Goal: Check status: Check status

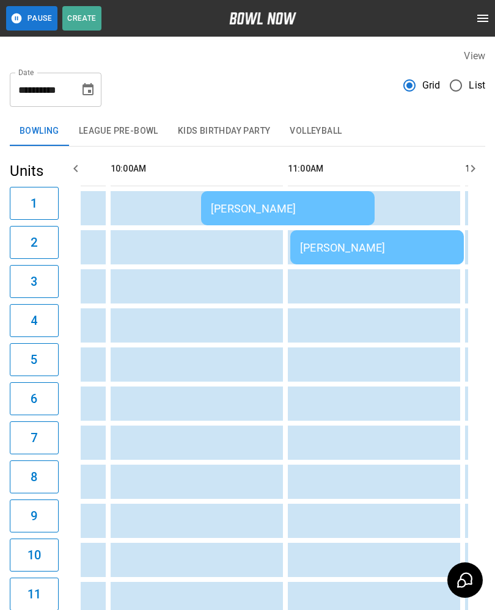
scroll to position [0, 199]
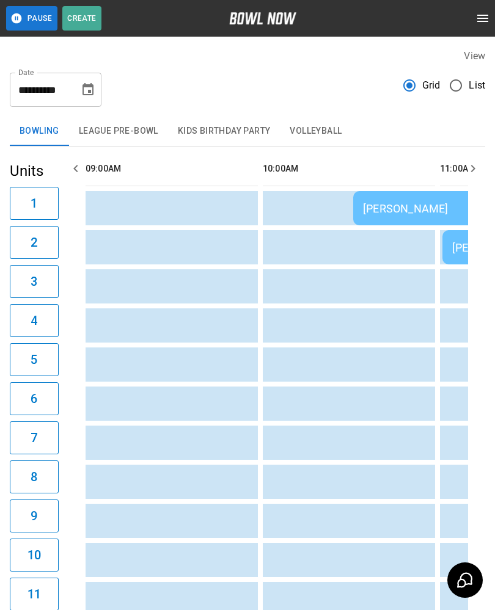
click at [90, 86] on icon "Choose date, selected date is Aug 27, 2025" at bounding box center [87, 89] width 11 height 12
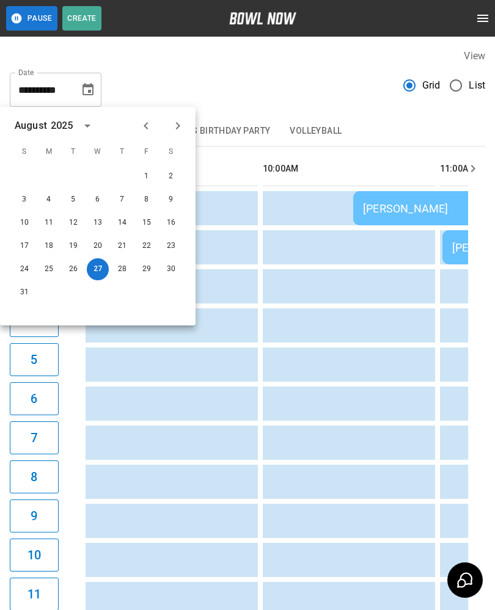
click at [98, 269] on button "27" at bounding box center [98, 269] width 22 height 22
click at [91, 271] on button "27" at bounding box center [98, 269] width 22 height 22
click at [119, 266] on button "28" at bounding box center [122, 269] width 22 height 22
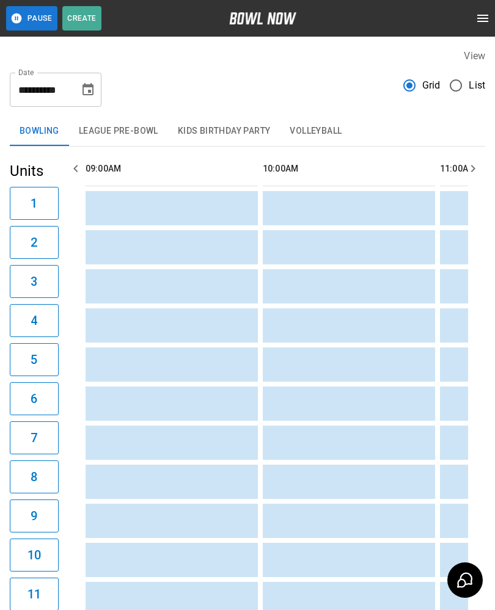
scroll to position [0, 0]
click at [88, 90] on icon "Choose date, selected date is Aug 28, 2025" at bounding box center [87, 89] width 11 height 12
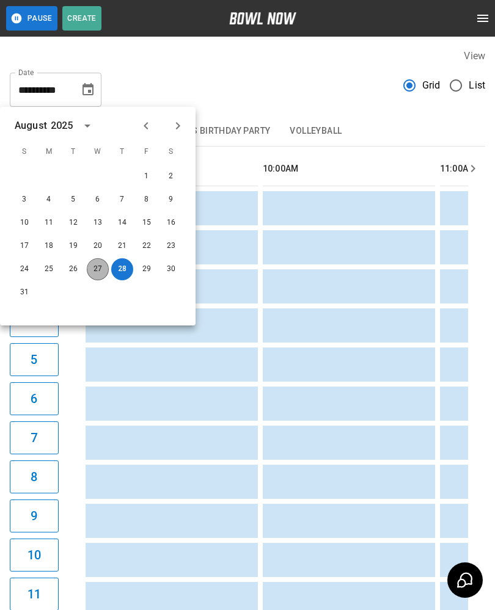
click at [88, 273] on button "27" at bounding box center [98, 269] width 22 height 22
type input "**********"
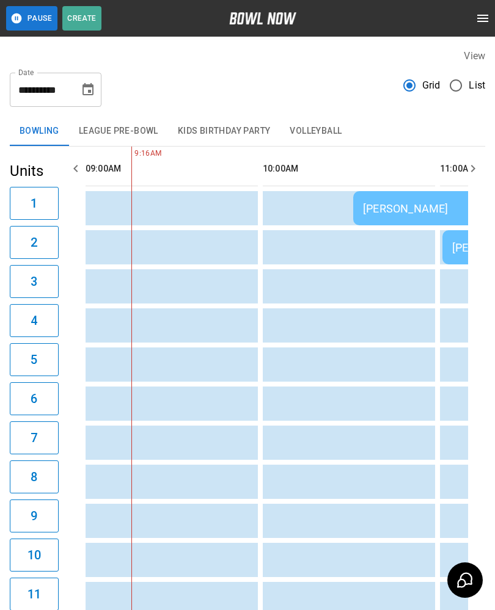
click at [387, 203] on div "[PERSON_NAME]" at bounding box center [440, 208] width 154 height 13
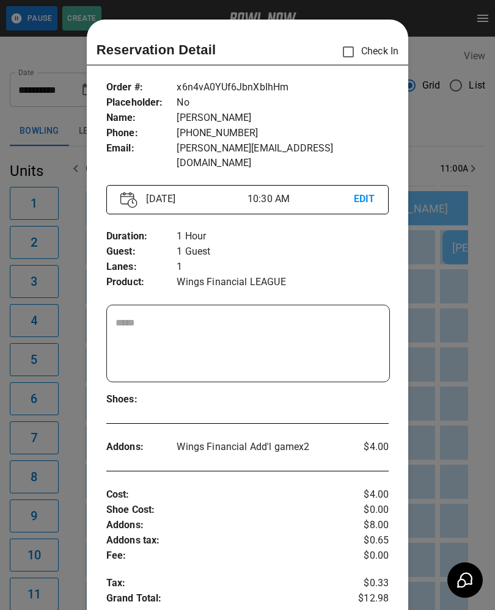
scroll to position [20, 0]
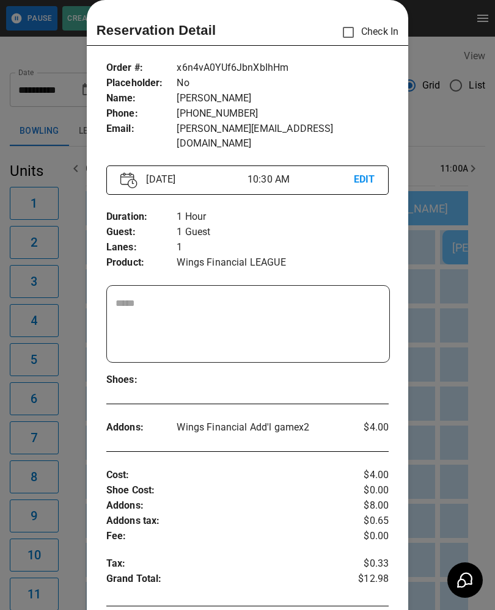
click at [65, 367] on div at bounding box center [247, 305] width 495 height 610
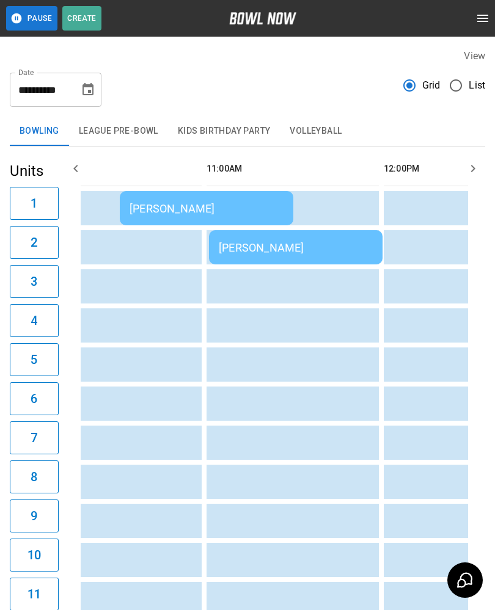
scroll to position [0, 236]
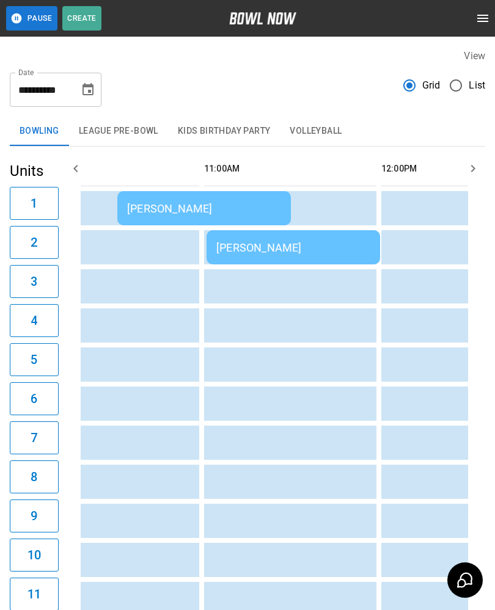
click at [257, 252] on div "[PERSON_NAME]" at bounding box center [293, 247] width 154 height 13
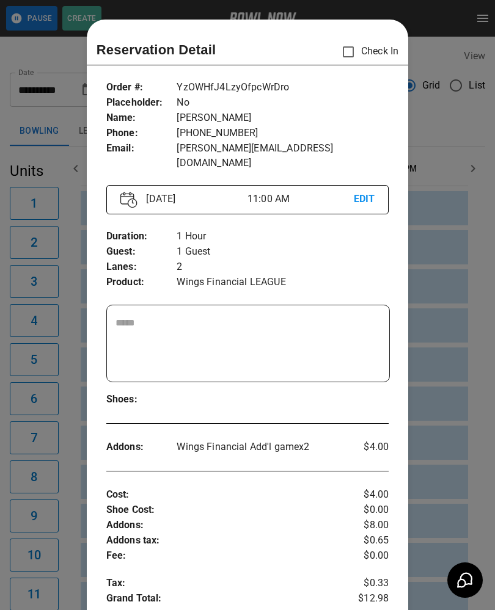
scroll to position [20, 0]
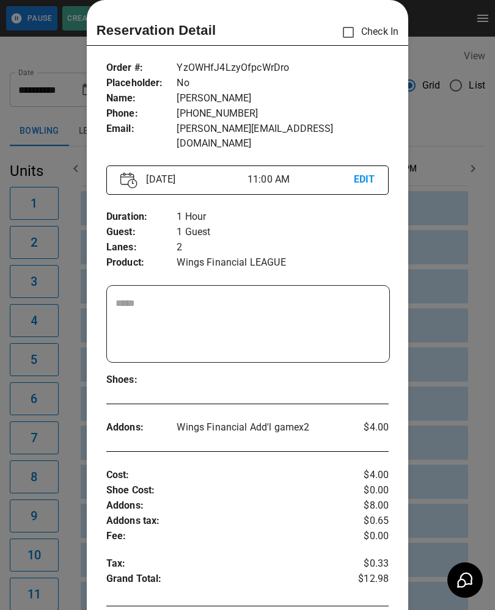
click at [49, 490] on div at bounding box center [247, 305] width 495 height 610
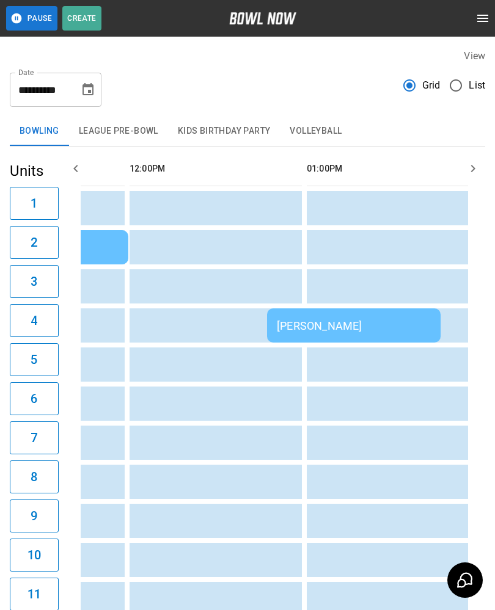
scroll to position [0, 539]
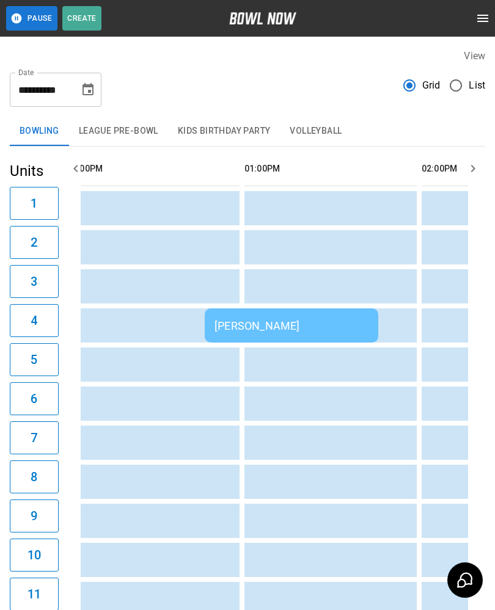
click at [265, 321] on div "[PERSON_NAME]" at bounding box center [291, 326] width 154 height 13
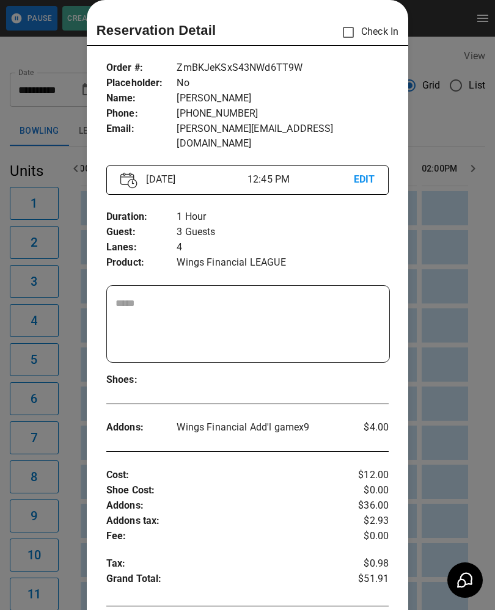
click at [42, 385] on div at bounding box center [247, 305] width 495 height 610
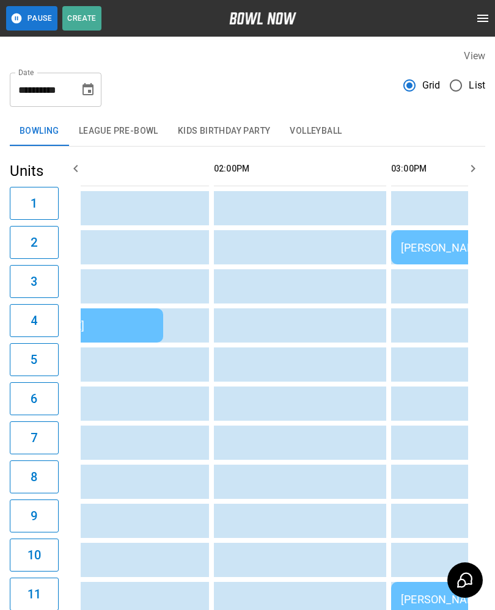
scroll to position [0, 853]
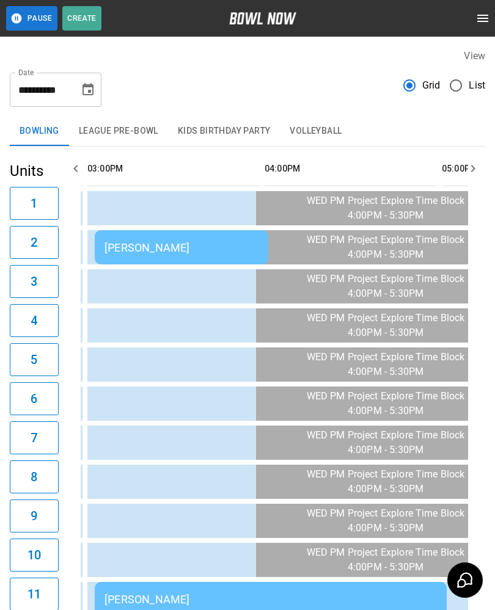
click at [123, 247] on div "[PERSON_NAME]" at bounding box center [181, 247] width 154 height 13
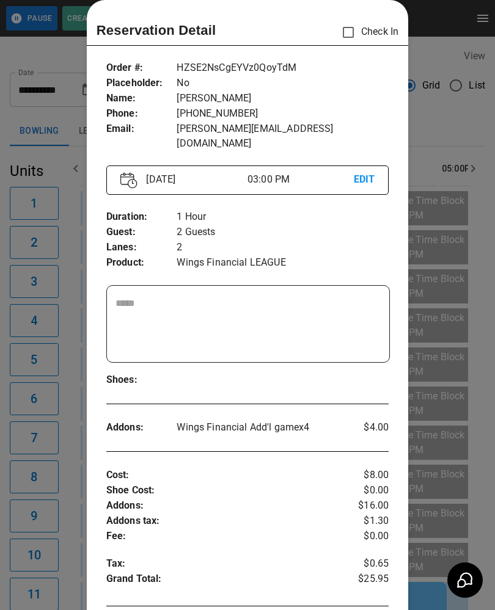
click at [60, 462] on div at bounding box center [247, 305] width 495 height 610
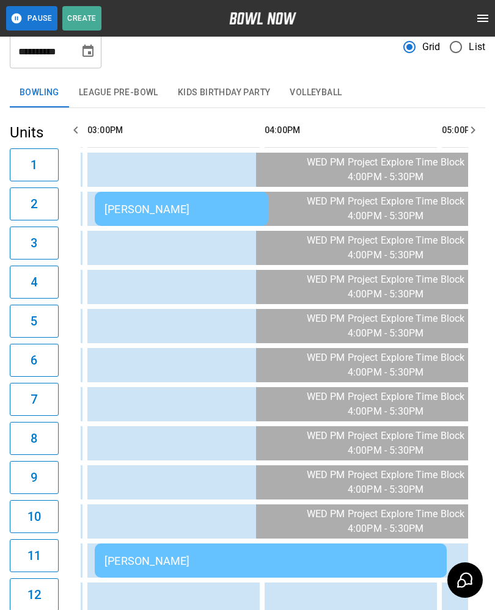
click at [172, 560] on div "[PERSON_NAME]" at bounding box center [270, 561] width 332 height 13
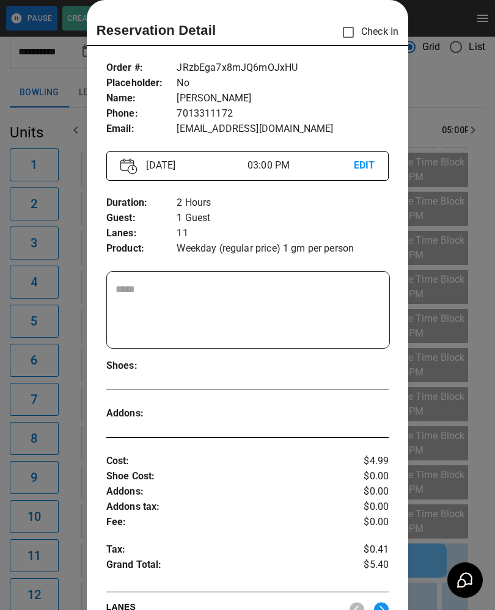
click at [53, 515] on div at bounding box center [247, 305] width 495 height 610
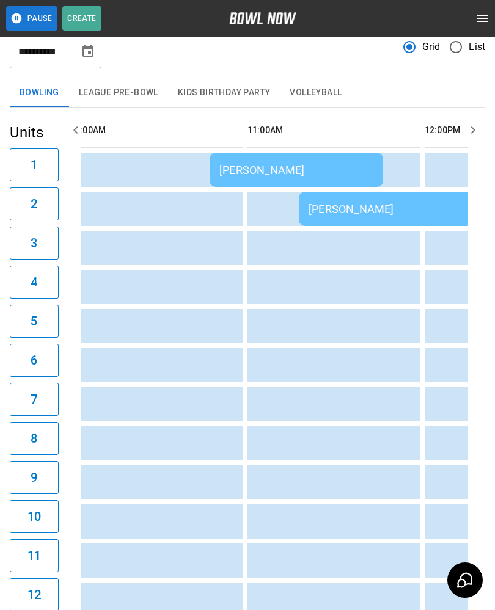
scroll to position [0, 192]
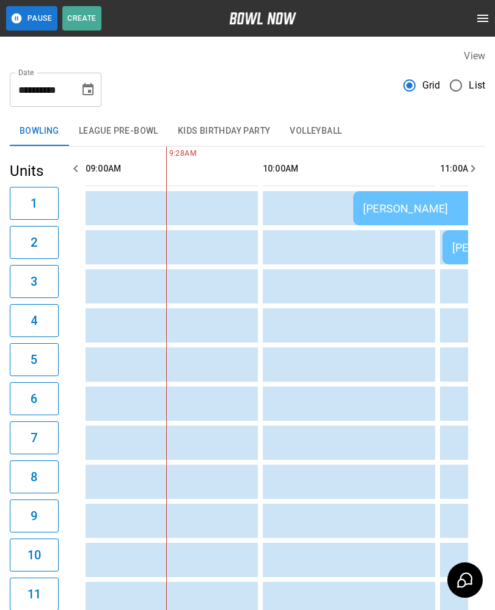
click at [120, 137] on button "League Pre-Bowl" at bounding box center [118, 131] width 99 height 29
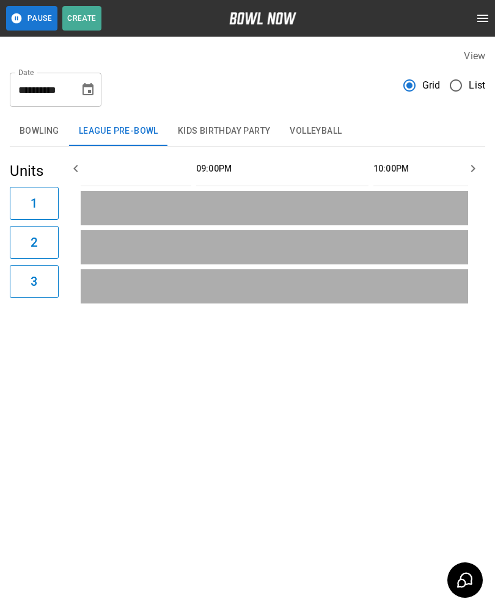
click at [255, 138] on button "Kids Birthday Party" at bounding box center [224, 131] width 112 height 29
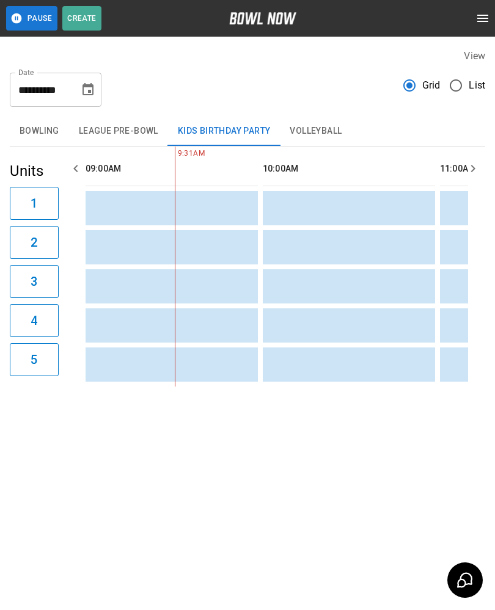
click at [37, 132] on button "Bowling" at bounding box center [39, 131] width 59 height 29
